Goal: Communication & Community: Participate in discussion

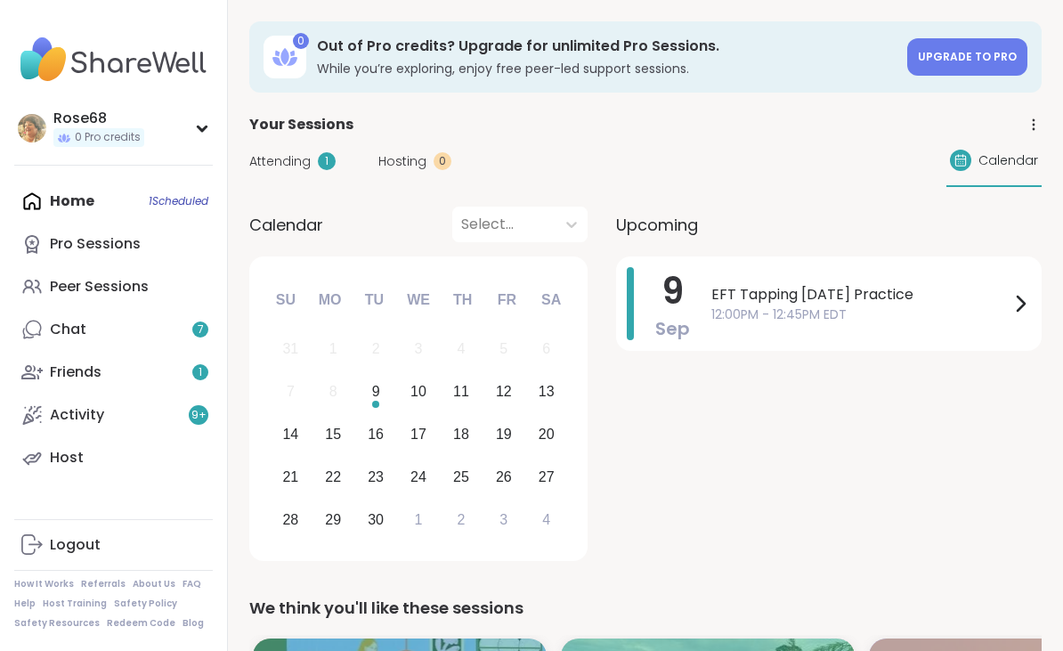
click at [803, 295] on span "EFT Tapping [DATE] Practice" at bounding box center [860, 294] width 298 height 21
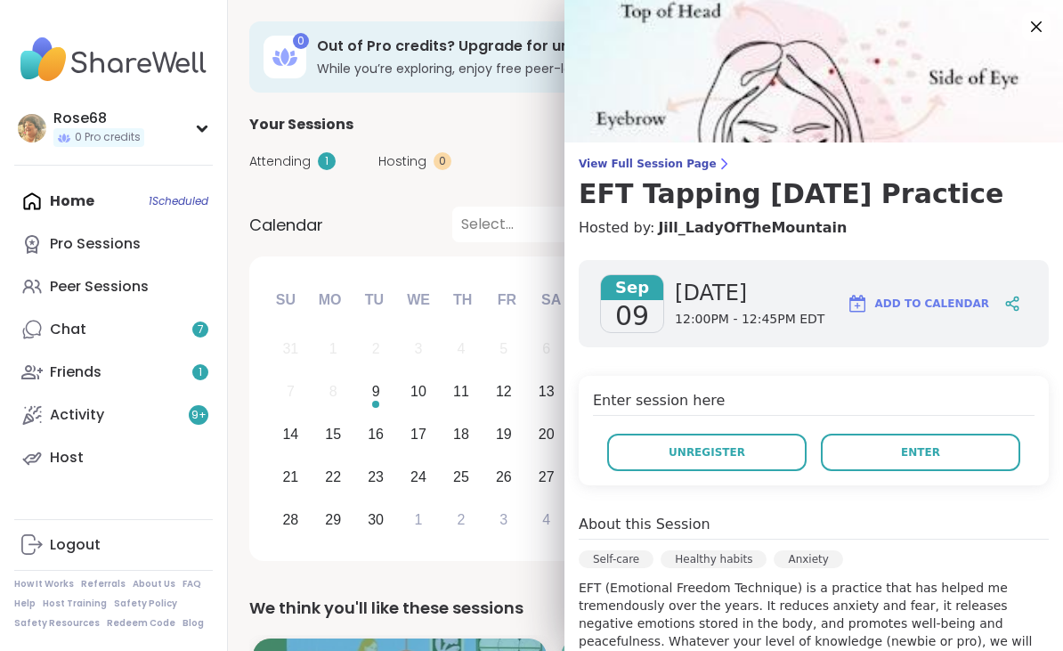
click at [930, 469] on button "Enter" at bounding box center [920, 451] width 199 height 37
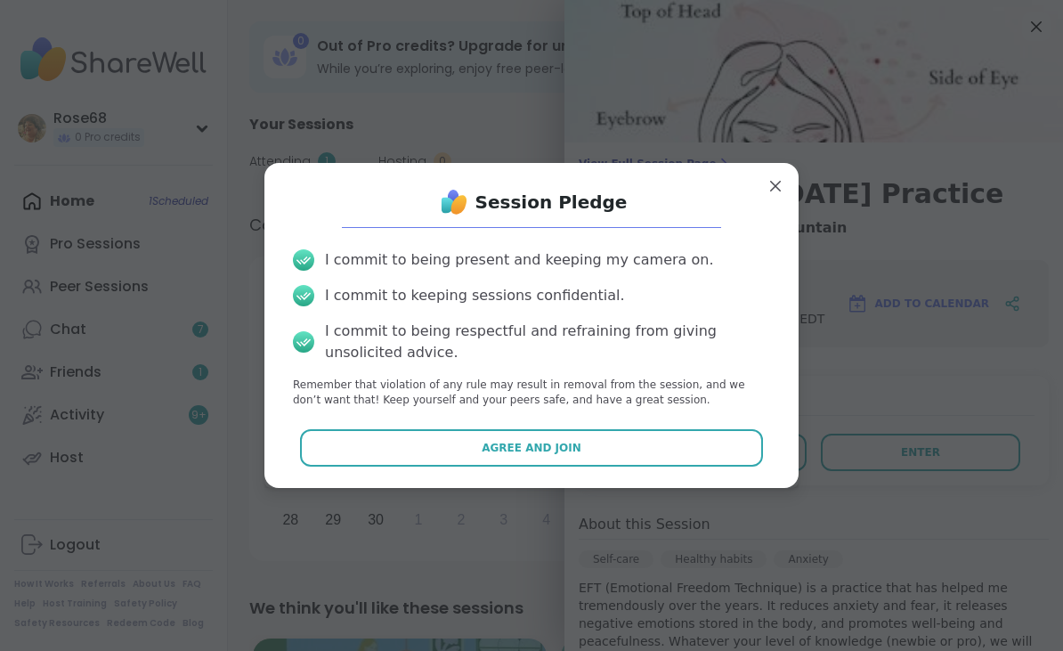
click at [671, 462] on button "Agree and Join" at bounding box center [532, 447] width 464 height 37
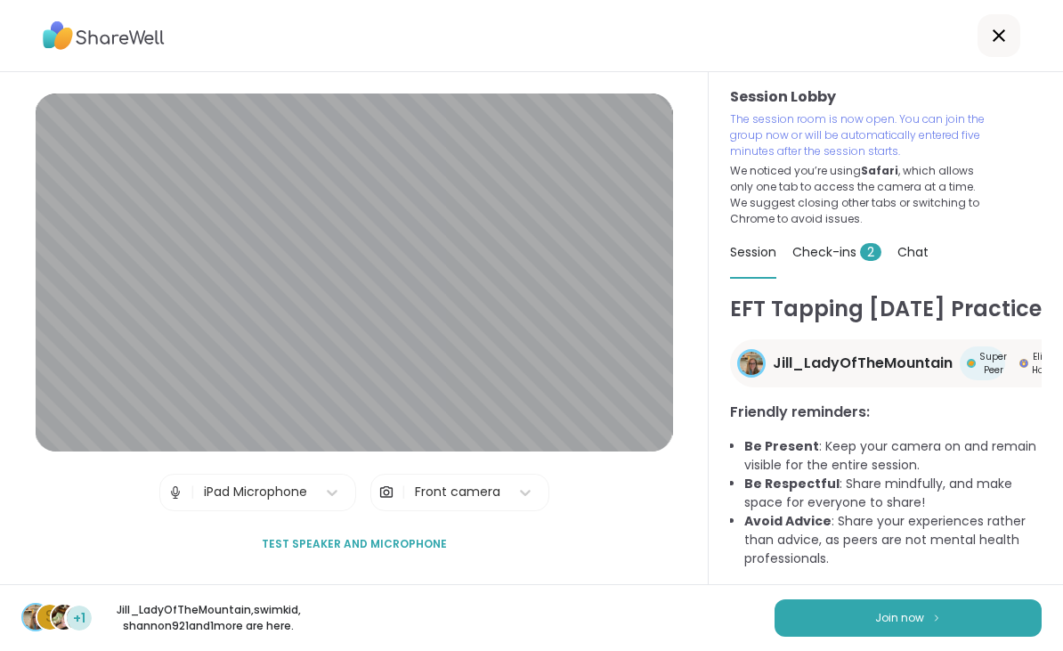
click at [918, 629] on button "Join now" at bounding box center [907, 617] width 267 height 37
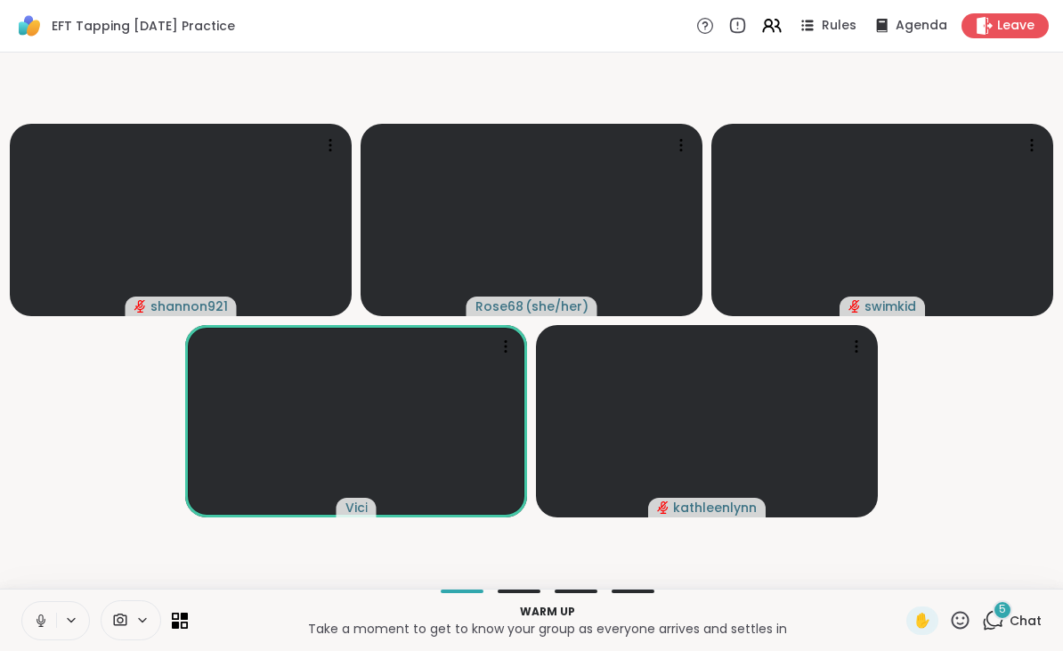
click at [53, 610] on button at bounding box center [39, 620] width 34 height 37
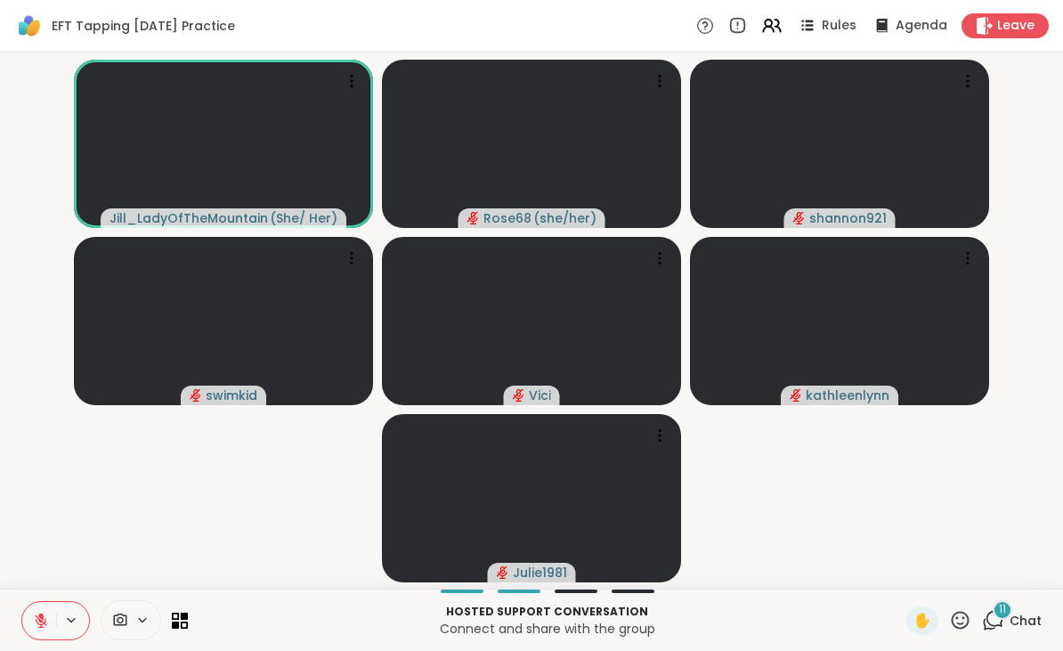
click at [1001, 610] on span "11" at bounding box center [1001, 609] width 7 height 15
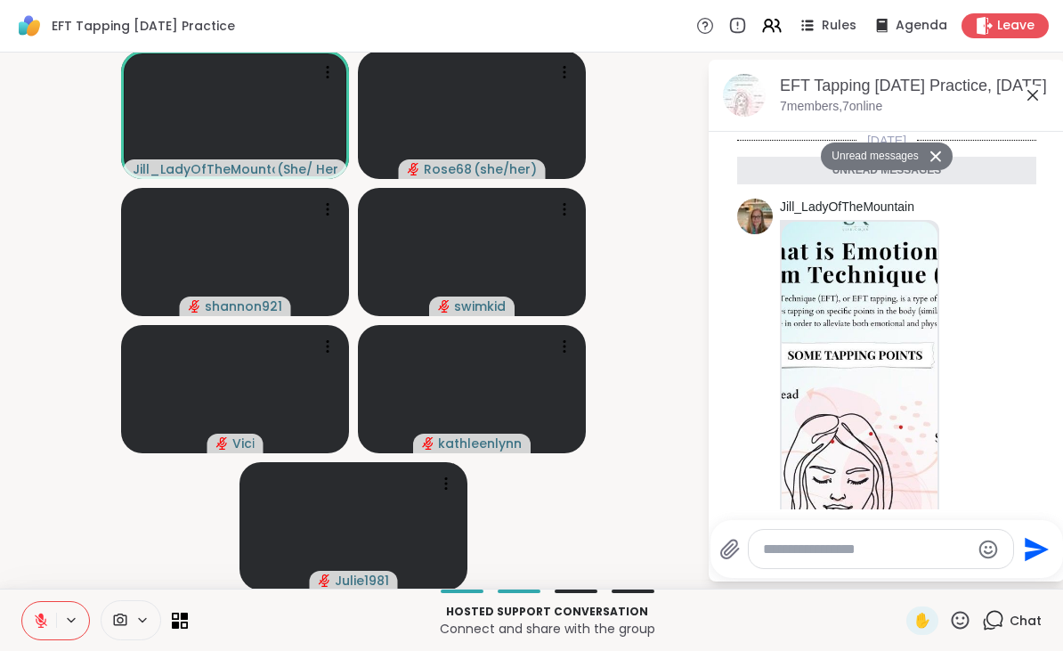
scroll to position [1691, 0]
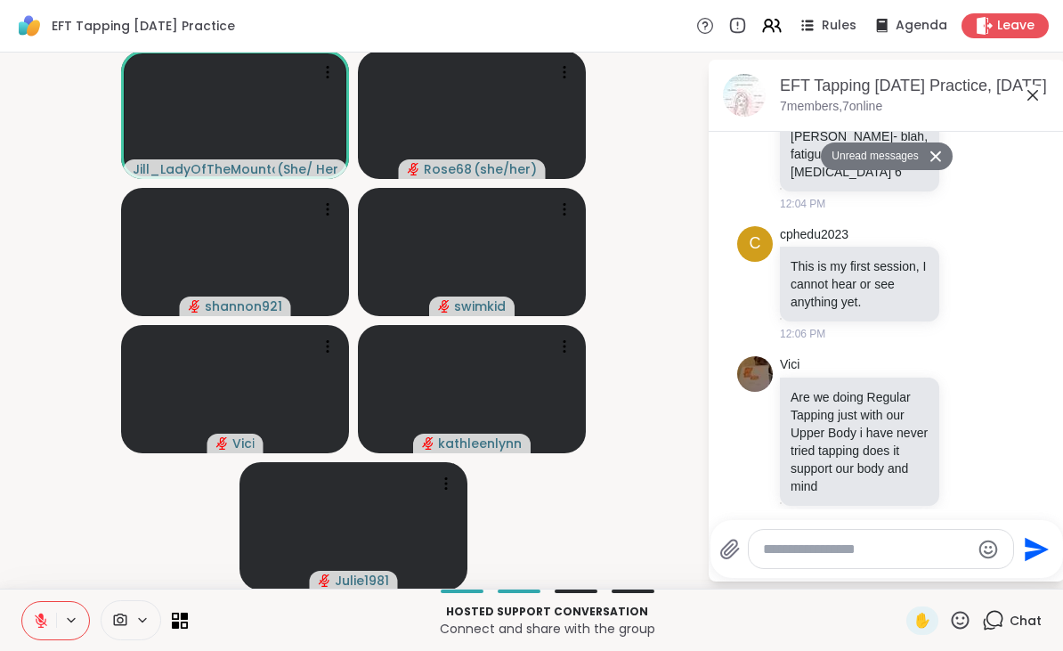
click at [842, 544] on textarea "Type your message" at bounding box center [866, 549] width 207 height 18
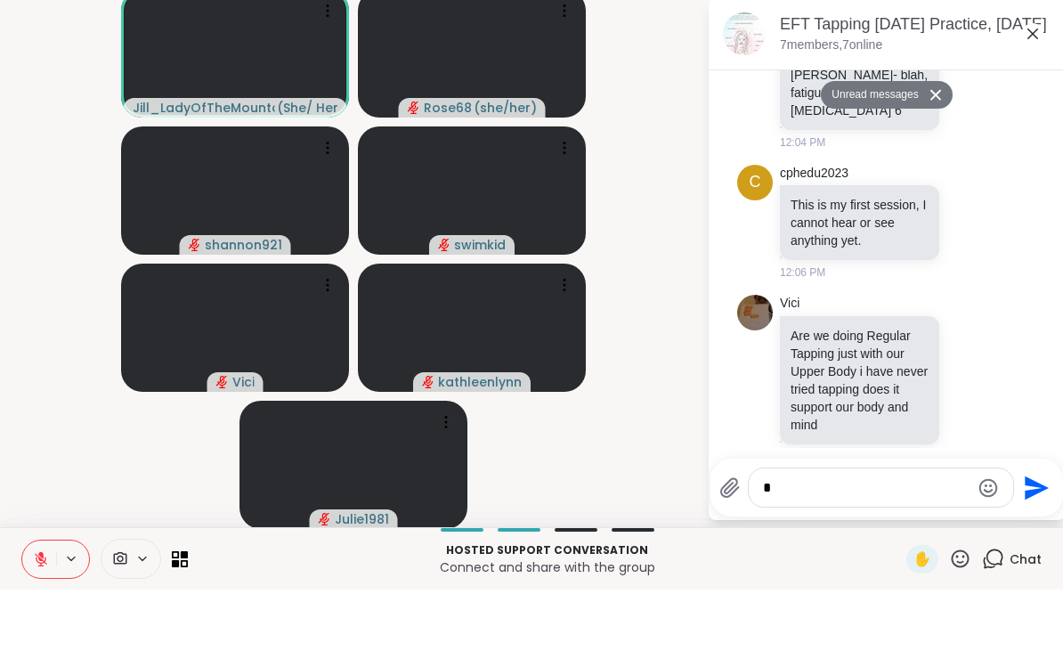
scroll to position [0, 0]
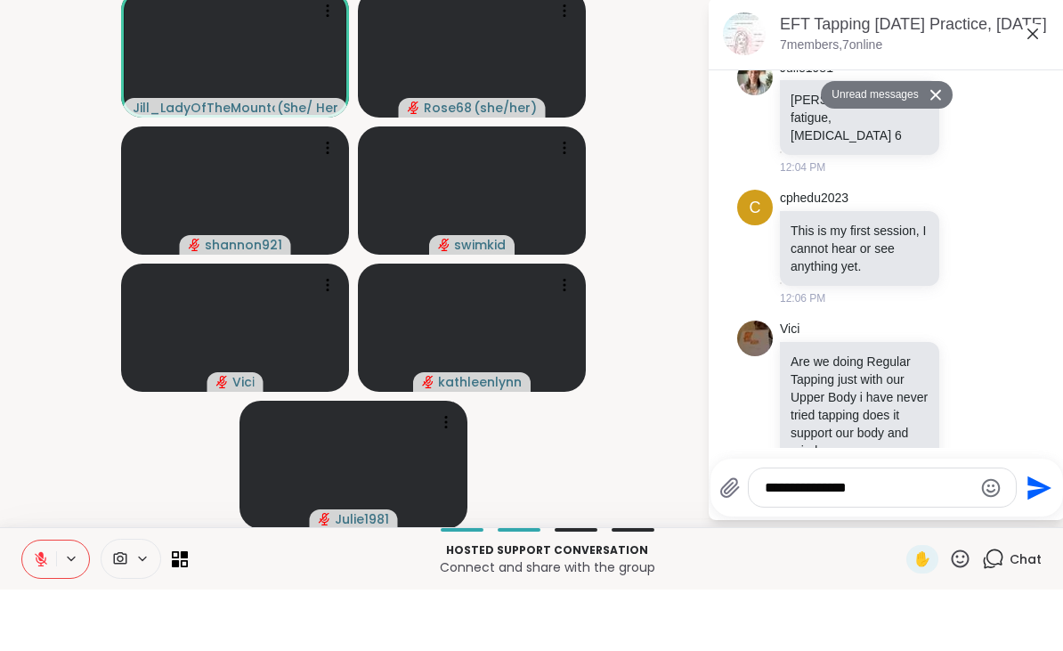
type textarea "**********"
click at [1039, 529] on button "Send" at bounding box center [1036, 549] width 40 height 40
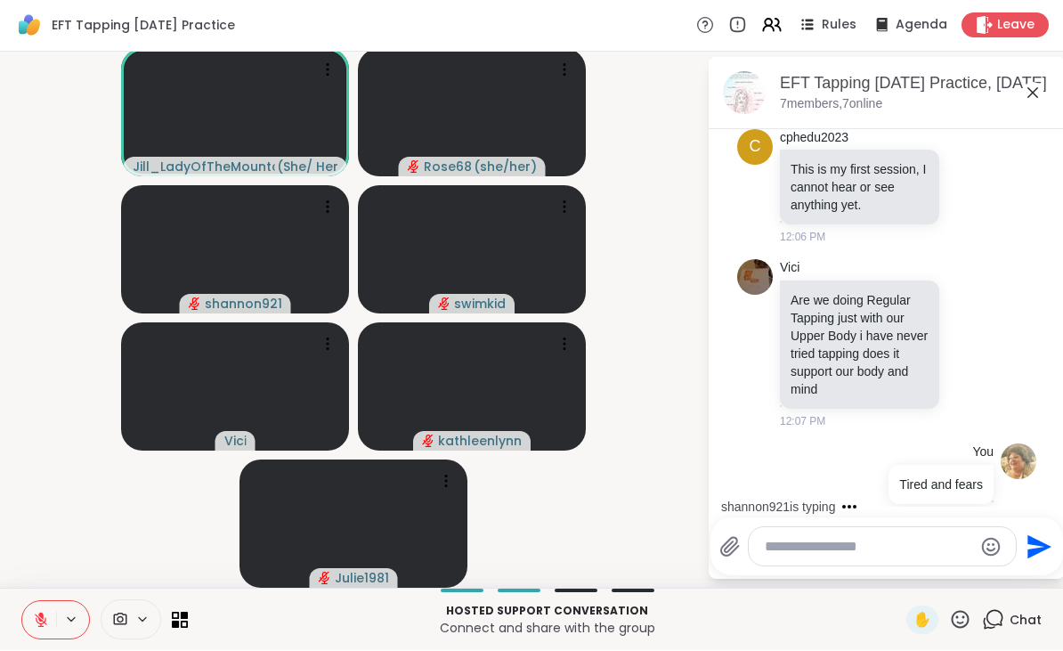
scroll to position [2, 0]
click at [1045, 76] on div "EFT Tapping [DATE] Practice, [DATE]" at bounding box center [915, 84] width 271 height 22
click at [1033, 88] on icon at bounding box center [1032, 93] width 21 height 21
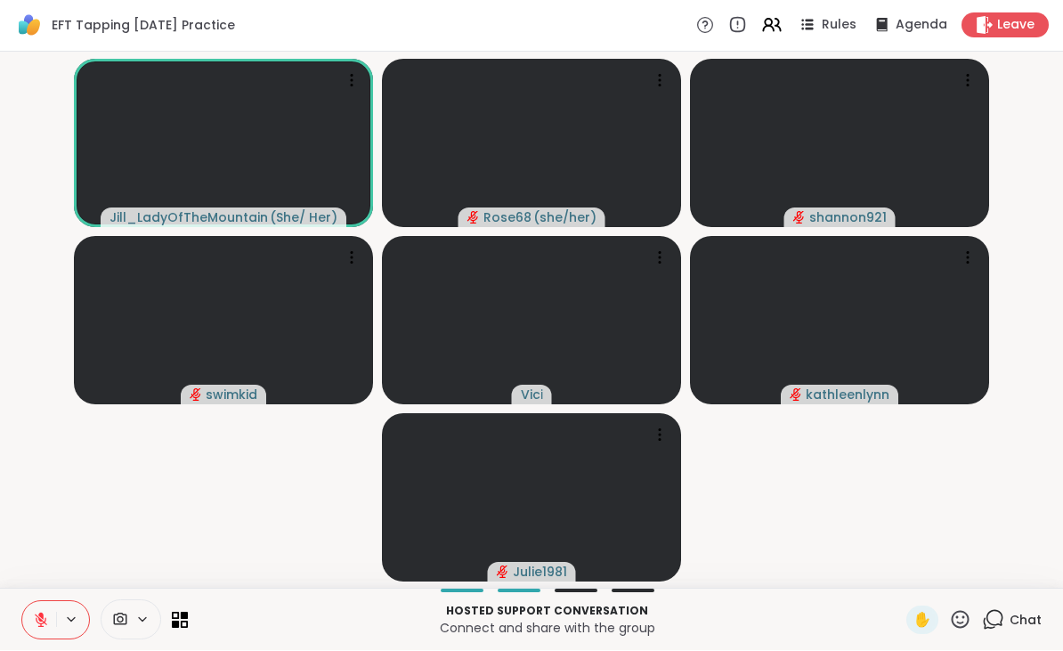
scroll to position [0, 0]
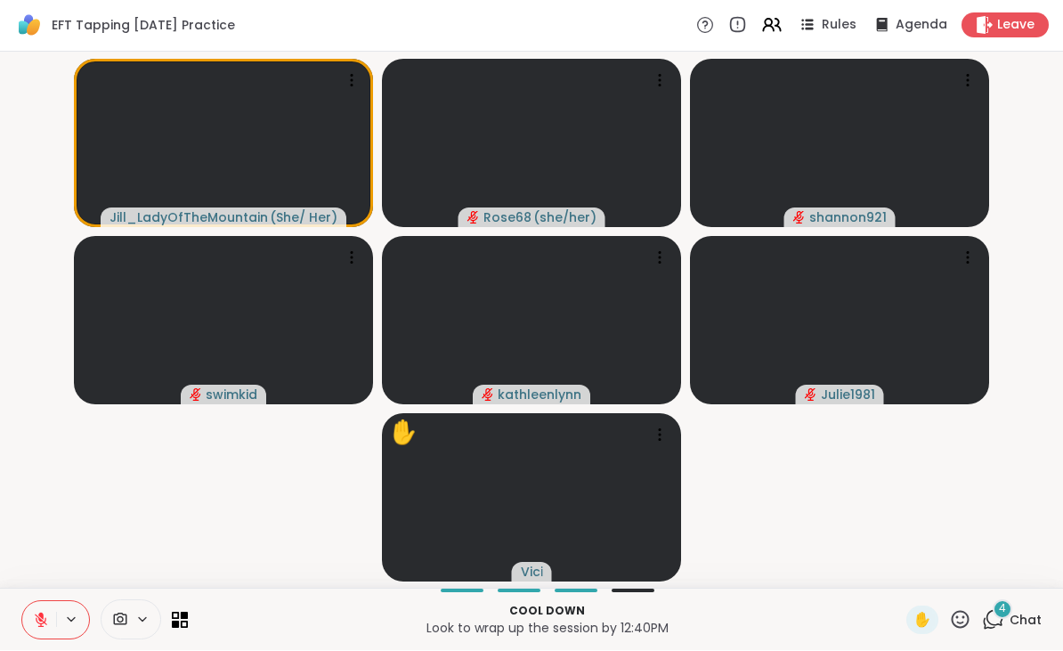
click at [1000, 602] on span "4" at bounding box center [1001, 609] width 7 height 15
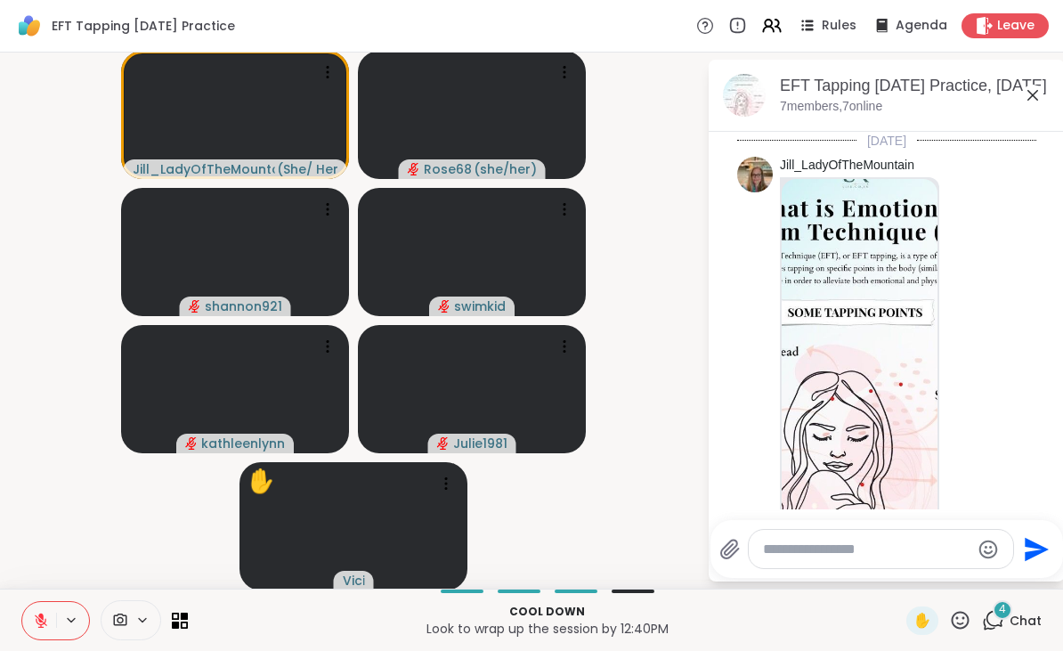
scroll to position [2479, 0]
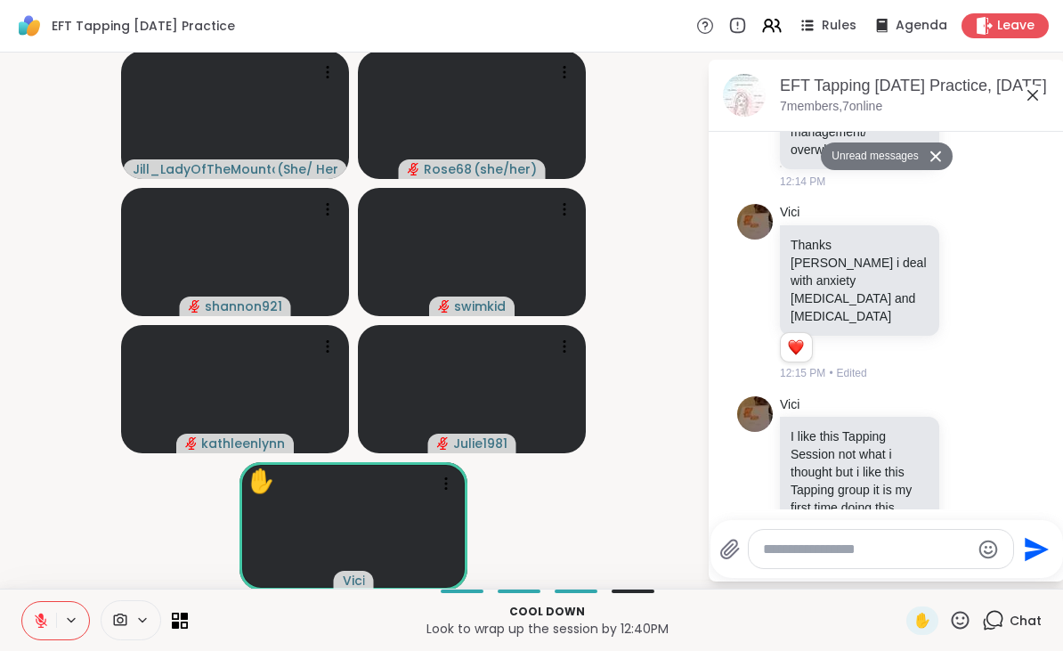
click at [845, 549] on textarea "Type your message" at bounding box center [866, 549] width 207 height 18
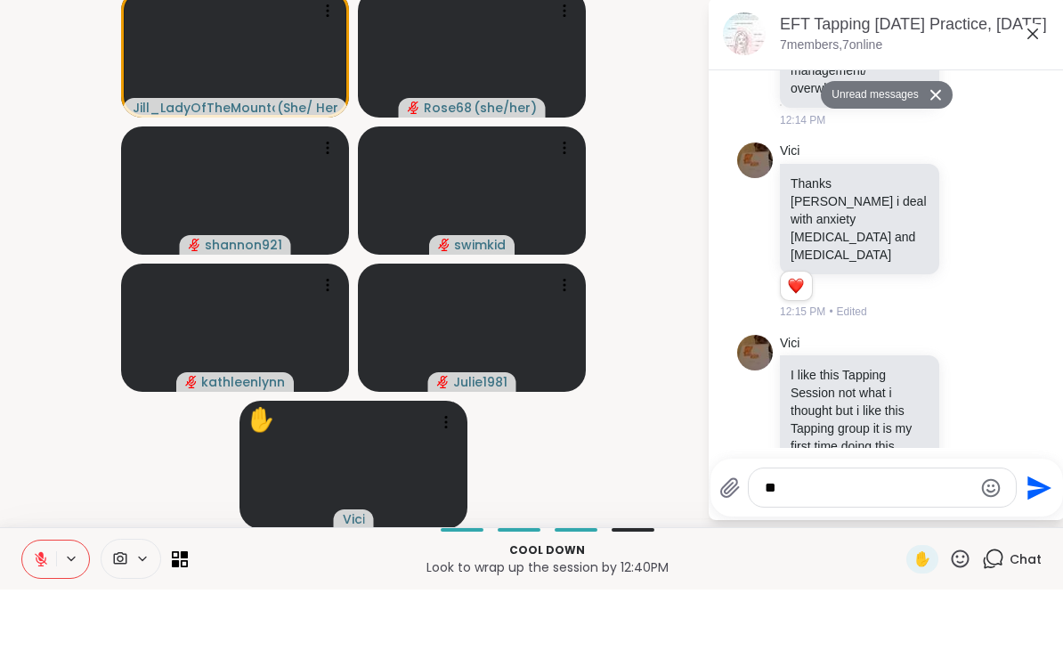
scroll to position [2532, 0]
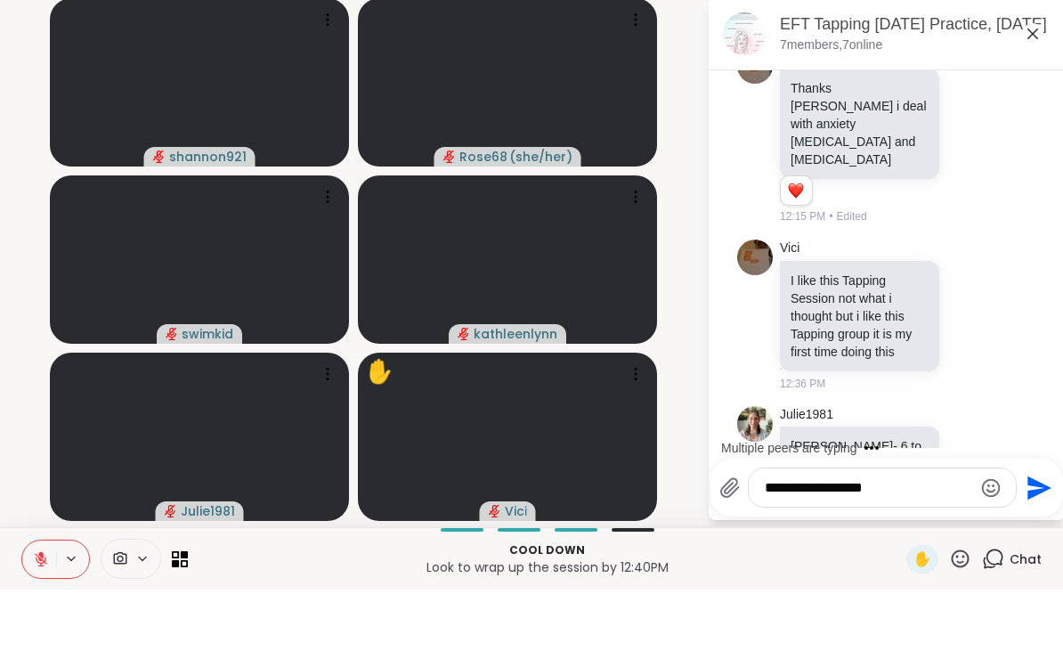
type textarea "**********"
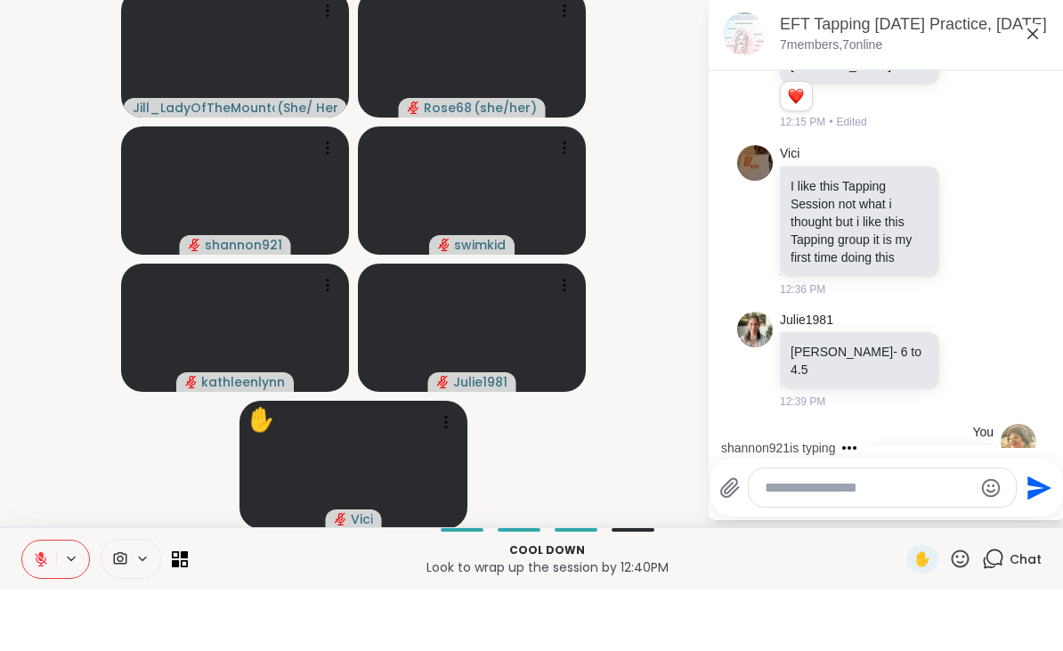
scroll to position [2738, 0]
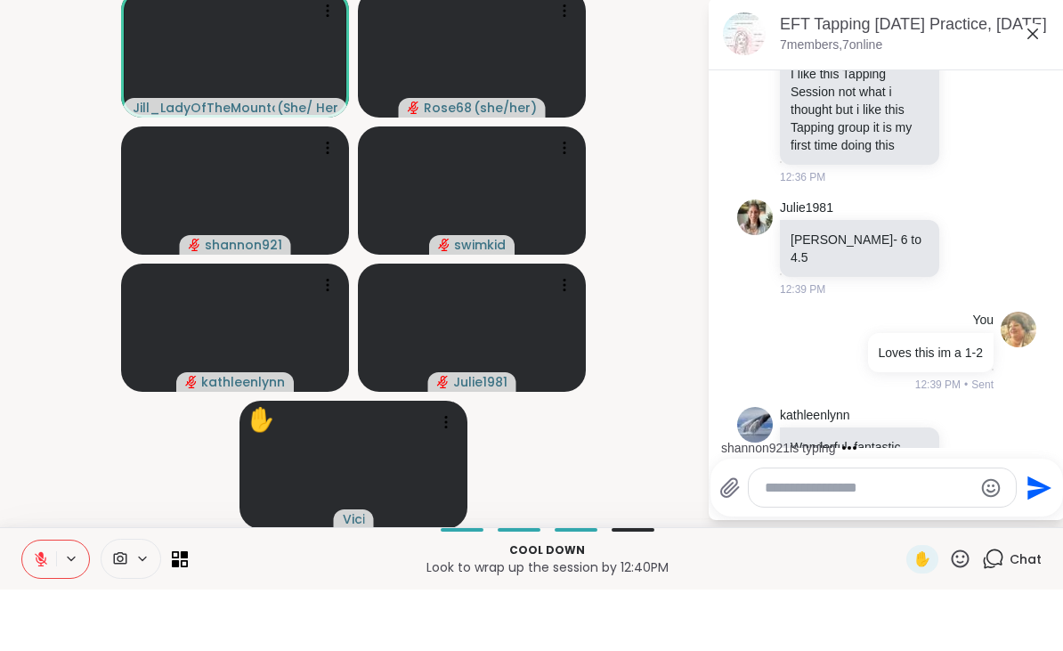
click at [1055, 60] on div "EFT Tapping [DATE] Practice, [DATE] 7 members, 7 online" at bounding box center [886, 96] width 356 height 72
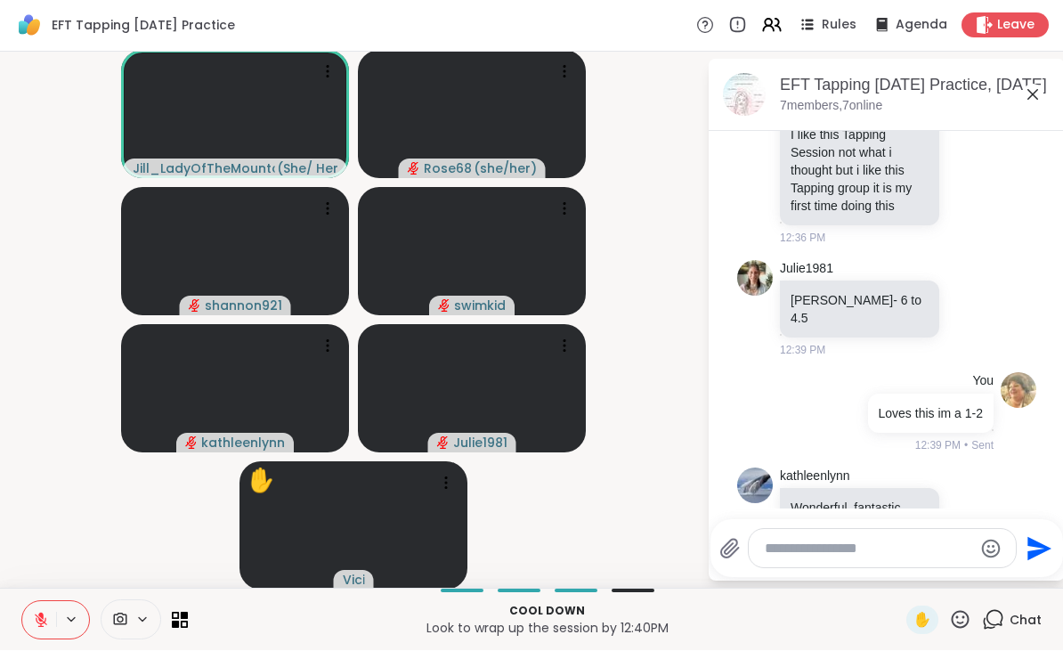
scroll to position [2886, 0]
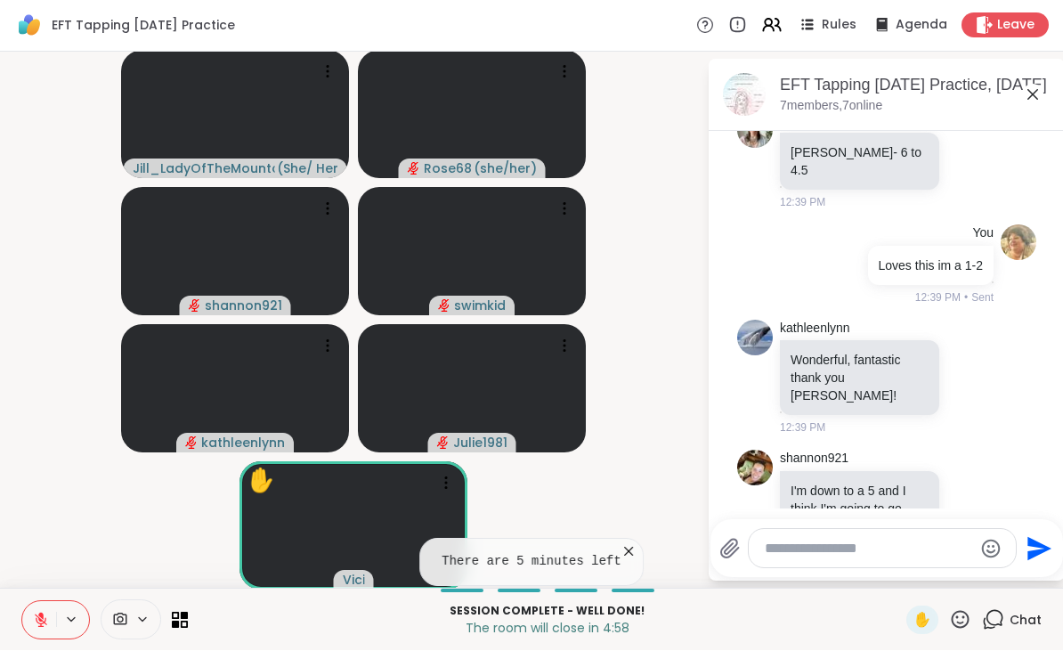
click at [1031, 85] on icon at bounding box center [1032, 95] width 21 height 21
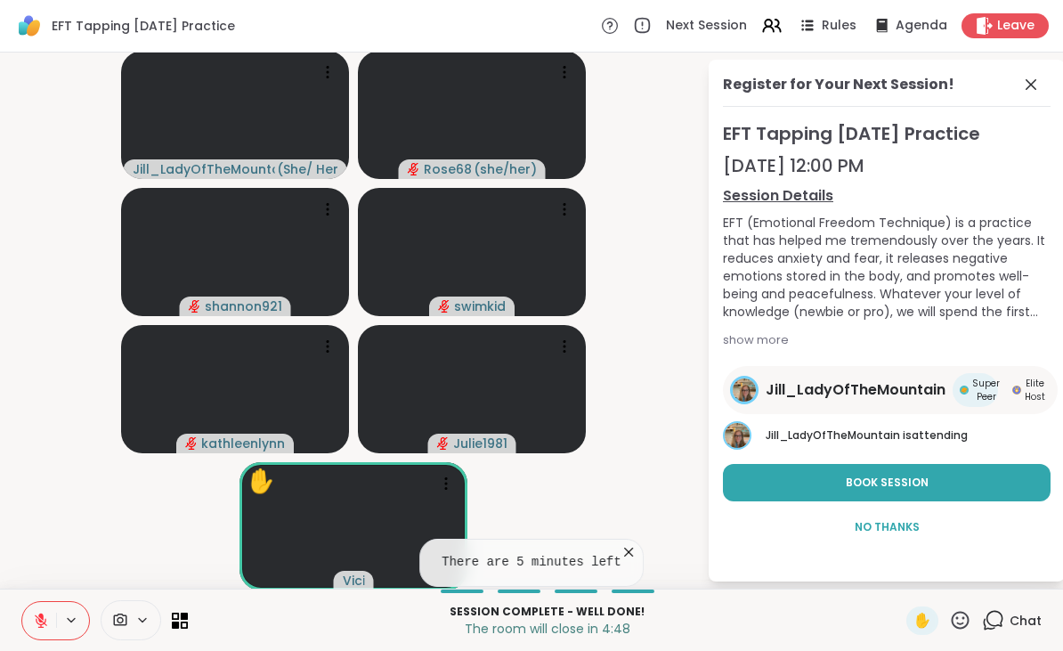
click at [1011, 69] on div "Register for Your Next Session! EFT Tapping [DATE] Practice [DATE] 12:00 PM Ses…" at bounding box center [886, 320] width 356 height 521
click at [1029, 79] on icon at bounding box center [1030, 84] width 21 height 21
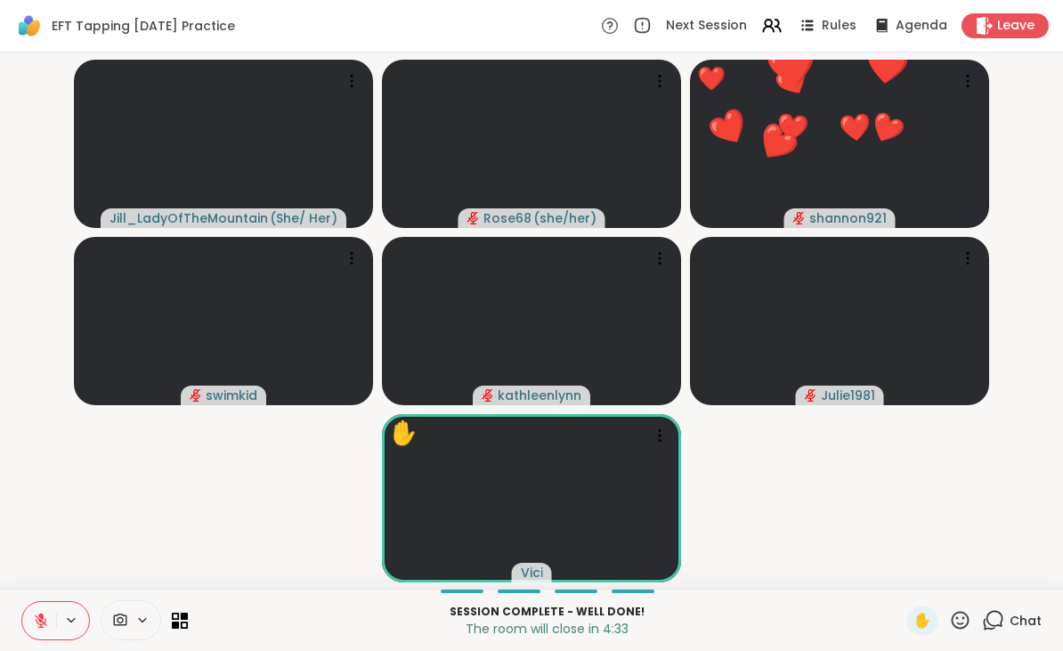
click at [952, 617] on icon at bounding box center [960, 620] width 22 height 22
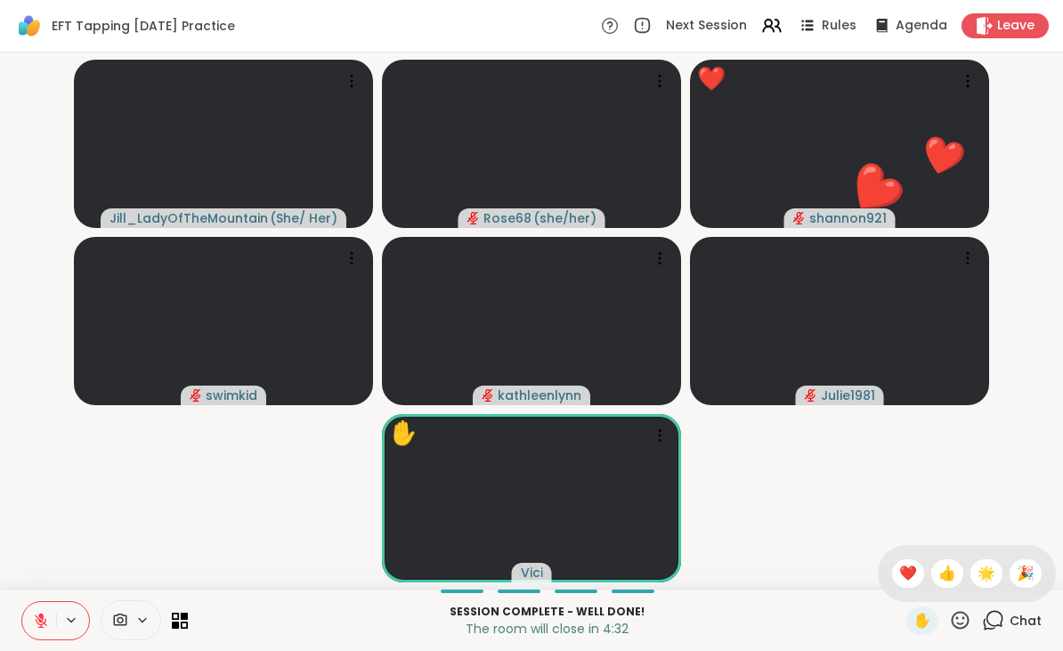
click at [892, 566] on div "❤️" at bounding box center [908, 573] width 32 height 28
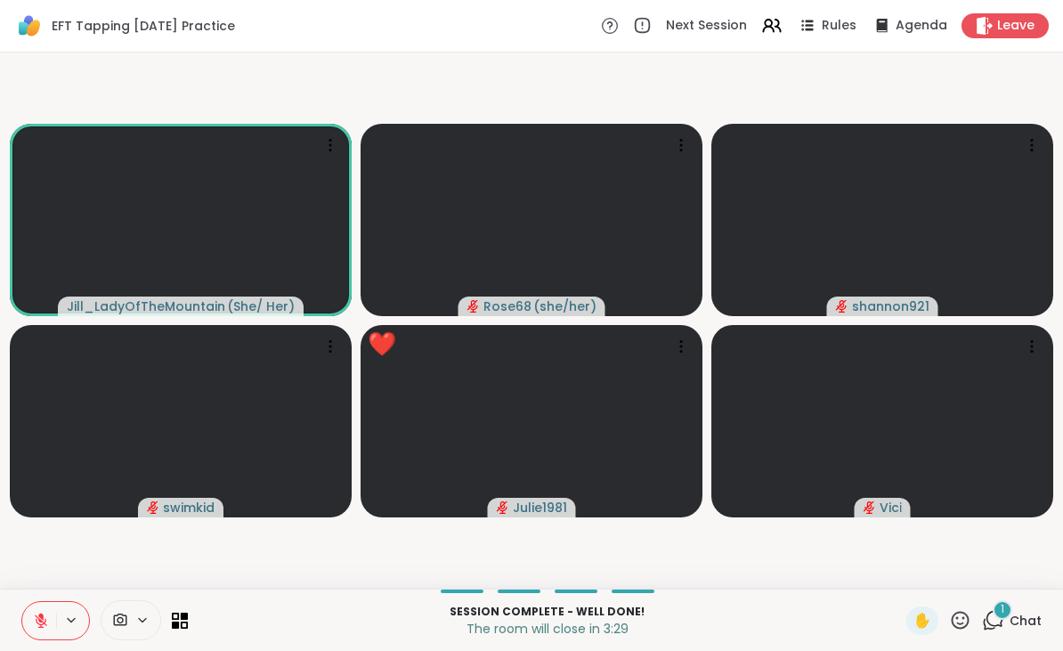
click at [950, 615] on icon at bounding box center [960, 620] width 22 height 22
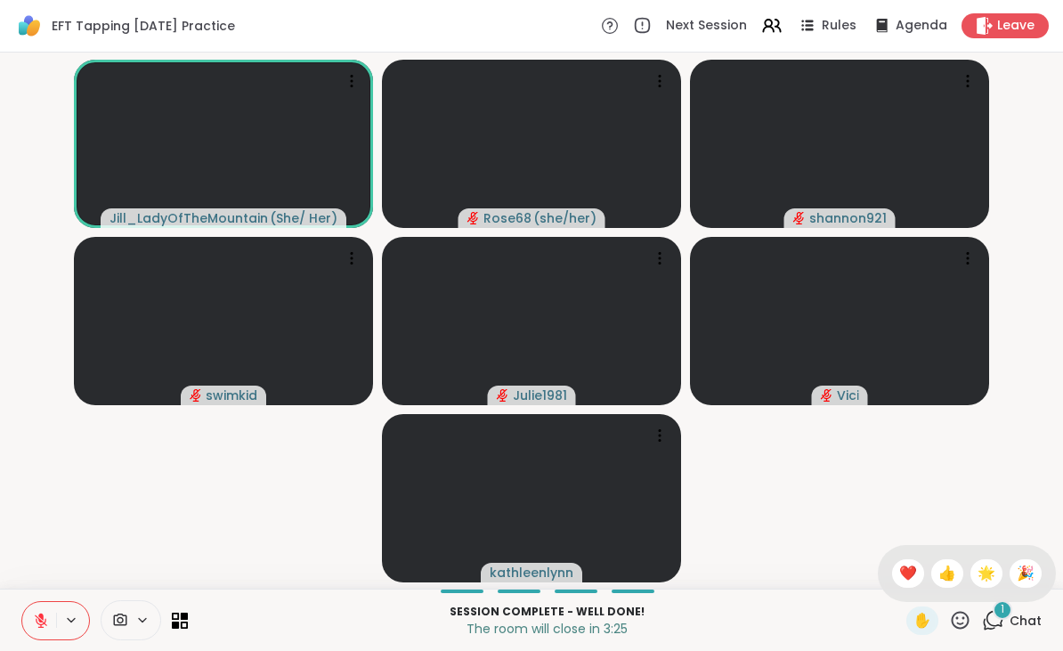
click at [882, 568] on div "✋ ❤️ 👍 🌟 🎉" at bounding box center [966, 573] width 178 height 57
click at [958, 625] on icon at bounding box center [960, 620] width 22 height 22
click at [904, 576] on span "❤️" at bounding box center [908, 572] width 18 height 21
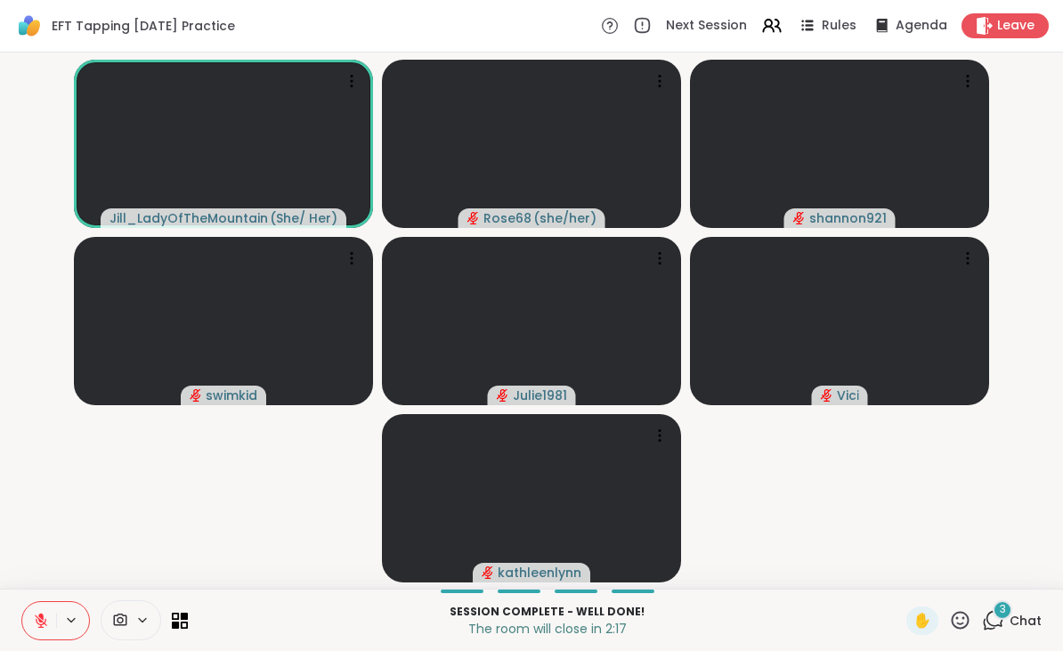
click at [60, 617] on button at bounding box center [72, 619] width 33 height 15
click at [40, 638] on button at bounding box center [39, 620] width 34 height 37
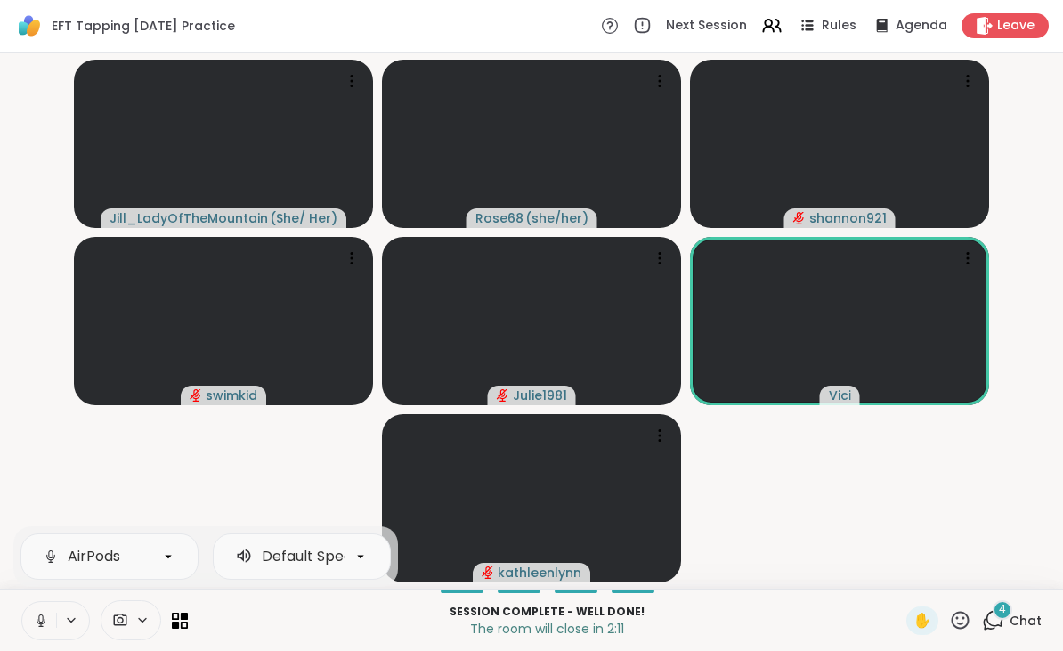
click at [53, 617] on button at bounding box center [39, 620] width 34 height 37
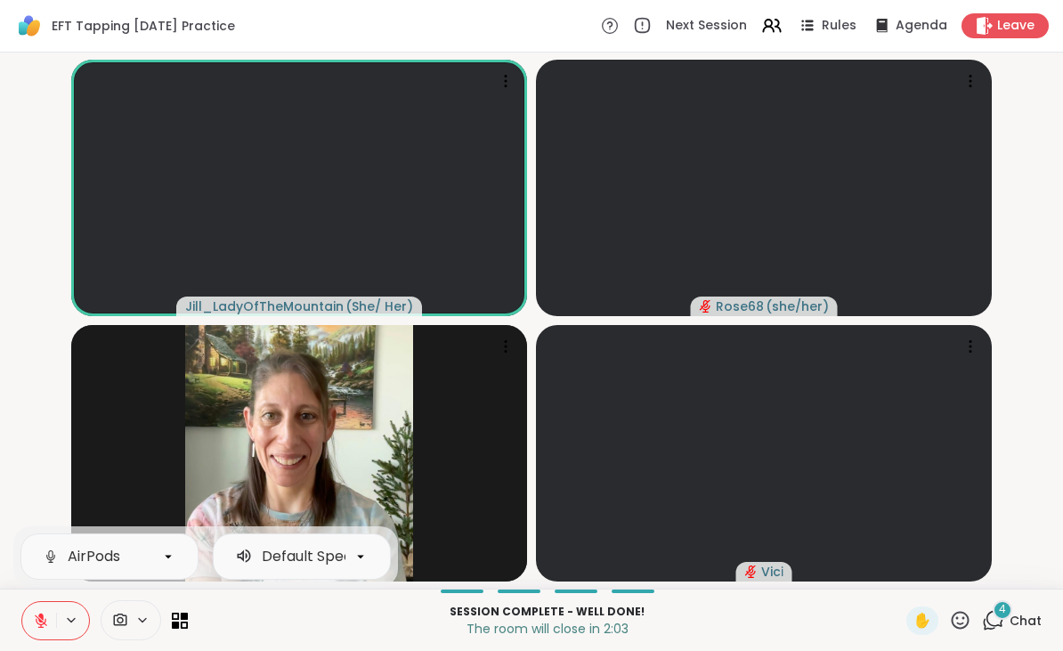
click at [999, 28] on span "Leave" at bounding box center [1015, 26] width 37 height 18
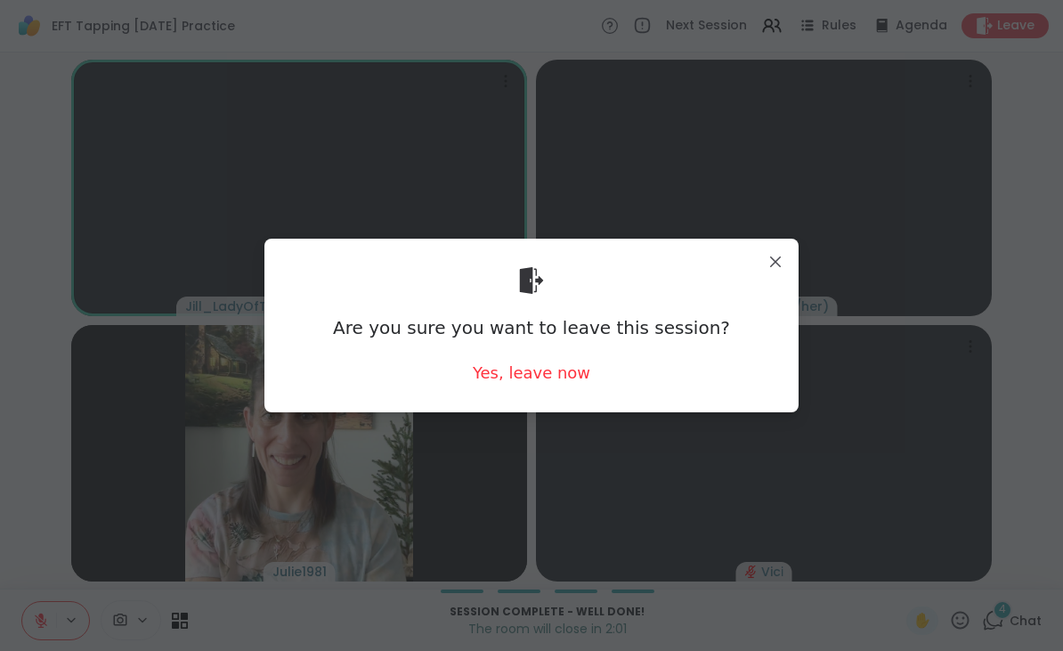
click at [513, 368] on div "Yes, leave now" at bounding box center [531, 372] width 117 height 22
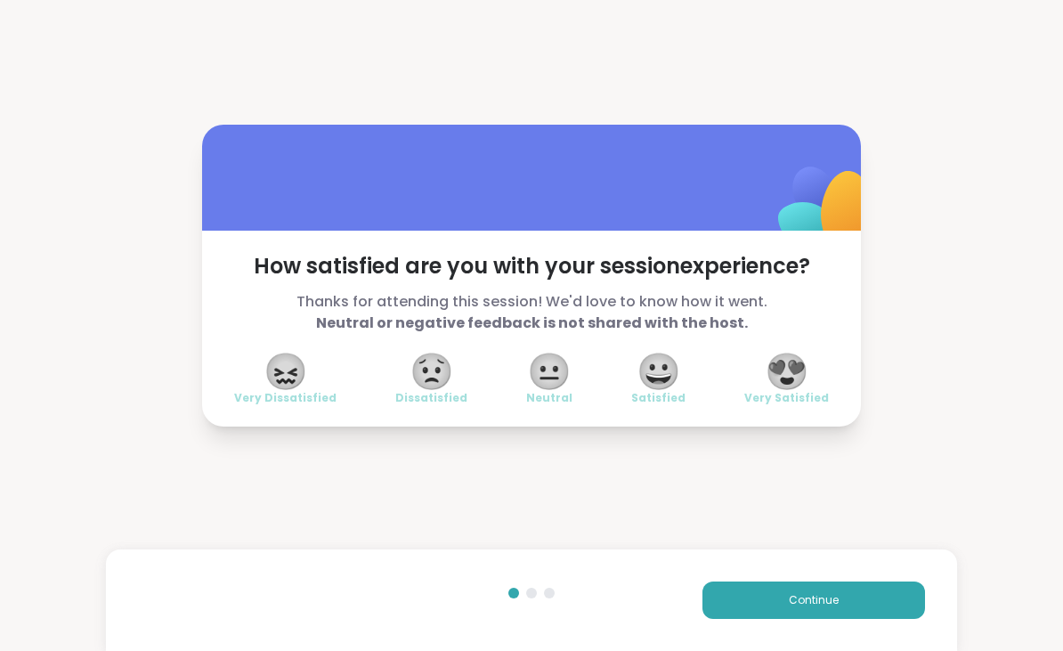
click at [804, 371] on span "😍" at bounding box center [786, 371] width 44 height 32
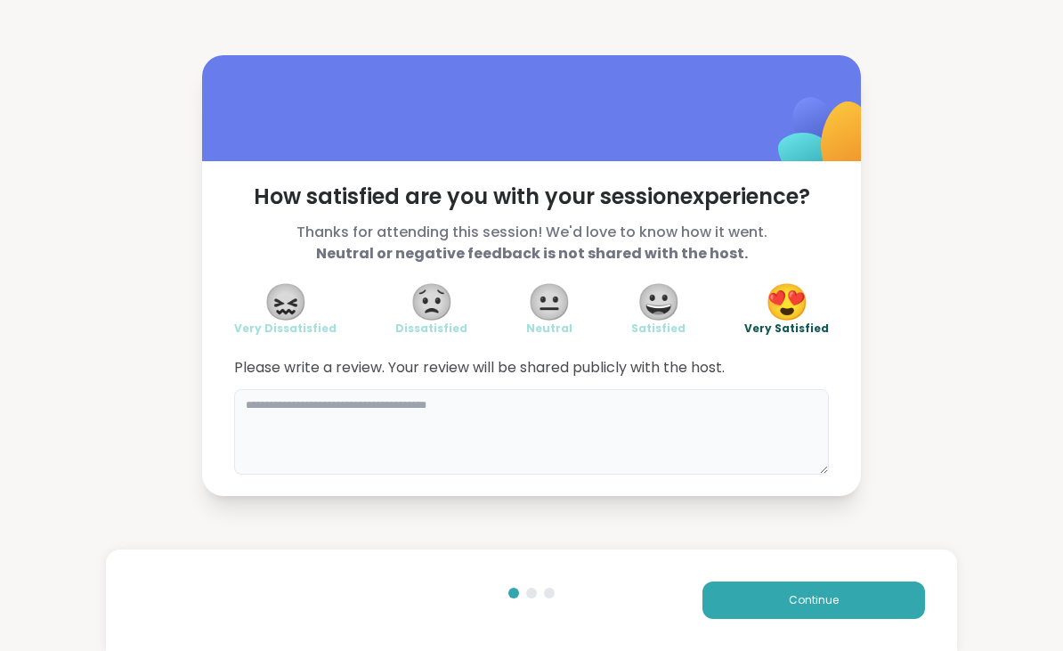
click at [475, 414] on textarea at bounding box center [531, 431] width 594 height 85
type textarea "*"
type textarea "**********"
click at [880, 592] on button "Continue" at bounding box center [813, 599] width 222 height 37
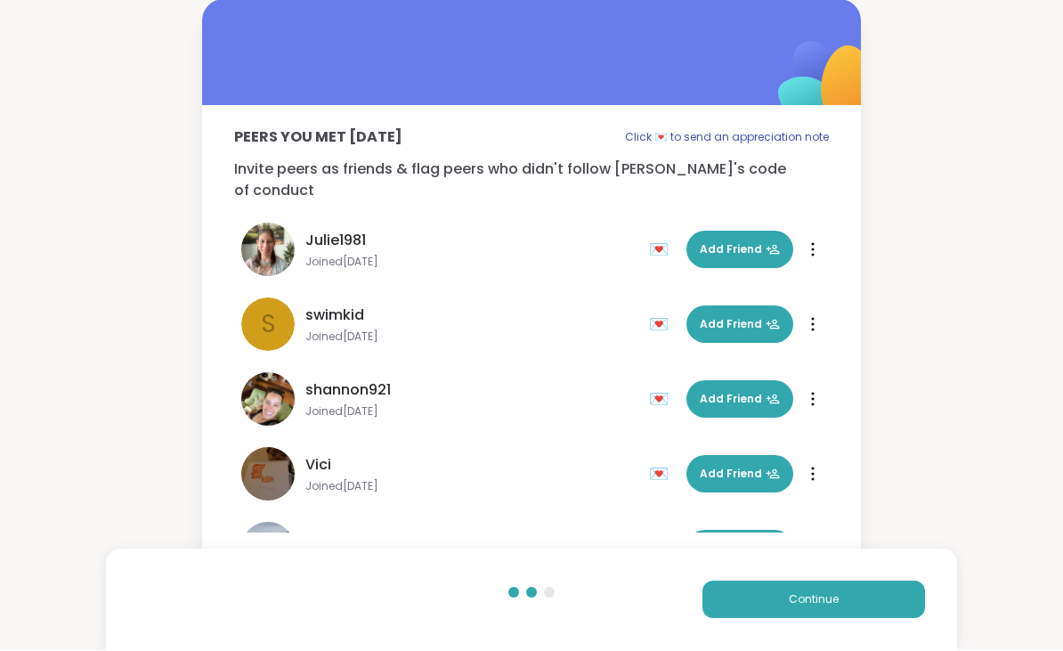
click at [882, 605] on button "Continue" at bounding box center [813, 599] width 222 height 37
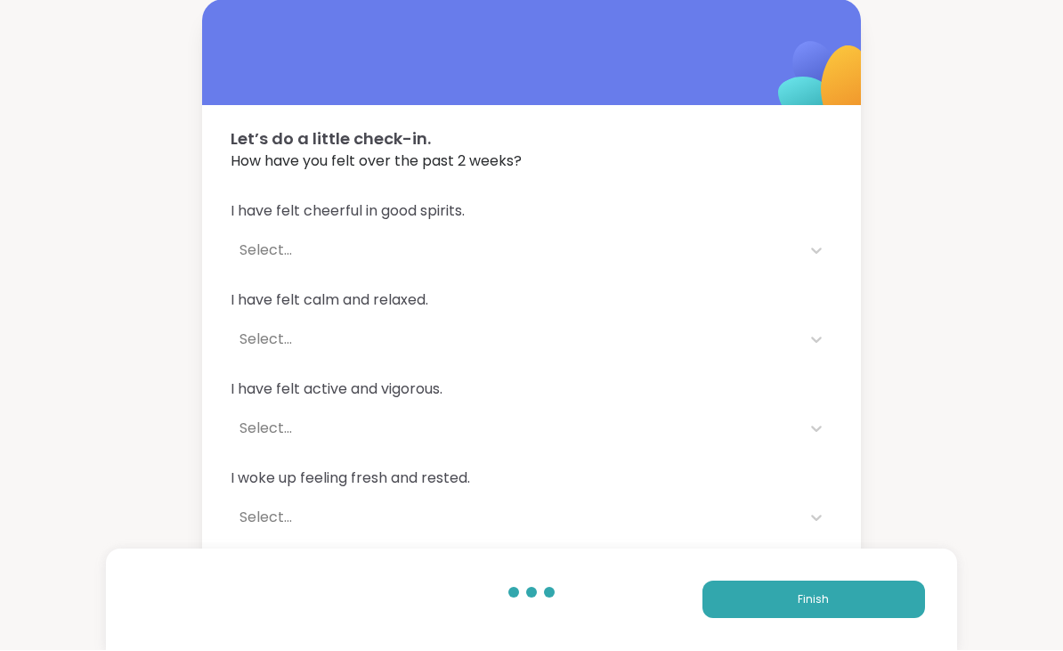
scroll to position [1, 0]
click at [882, 594] on button "Finish" at bounding box center [813, 599] width 222 height 37
